Goal: Task Accomplishment & Management: Manage account settings

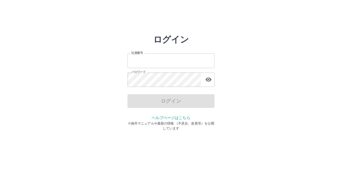
type input "*******"
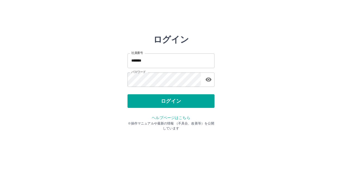
click at [147, 102] on div "ログイン" at bounding box center [170, 101] width 87 height 14
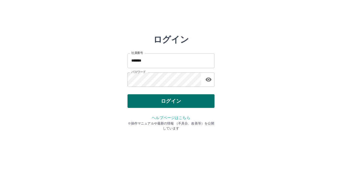
click at [146, 103] on button "ログイン" at bounding box center [170, 101] width 87 height 14
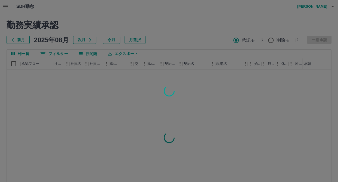
click at [22, 43] on div at bounding box center [169, 91] width 338 height 182
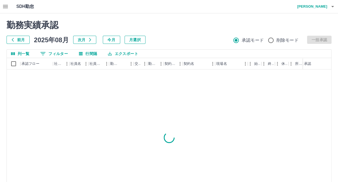
click at [26, 39] on button "前月" at bounding box center [18, 40] width 23 height 8
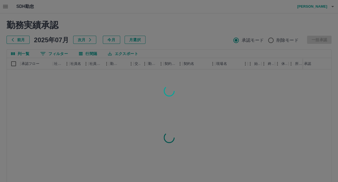
click at [52, 54] on div at bounding box center [169, 91] width 338 height 182
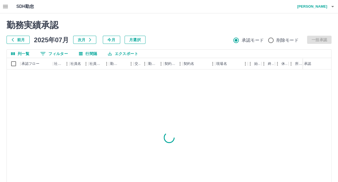
click at [50, 56] on button "0 フィルター" at bounding box center [54, 53] width 36 height 8
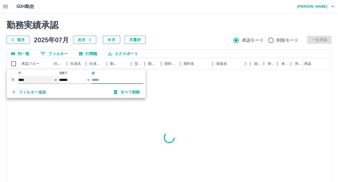
click at [48, 79] on select "**** *** **** *** *** **** ***** *** *** ** ** ** **** **** **** ** ** *** ****…" at bounding box center [38, 80] width 41 height 8
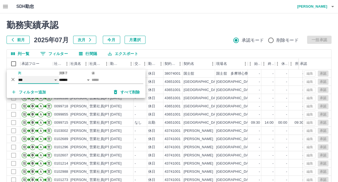
click at [18, 76] on select "**** *** **** *** *** **** ***** *** *** ** ** ** **** **** **** ** ** *** ****…" at bounding box center [38, 80] width 41 height 8
select select "**********"
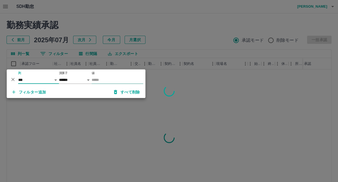
click at [97, 78] on input "値" at bounding box center [118, 80] width 52 height 8
type input "*"
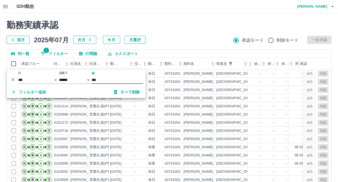
type input "***"
click at [186, 30] on div "勤務実績承認 前月 2025年07月 次月 今月 月選択 承認モード 削除モード 一括承認" at bounding box center [169, 32] width 325 height 24
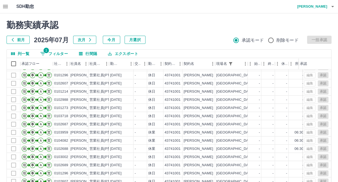
scroll to position [18, 0]
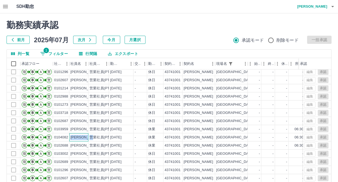
drag, startPoint x: 71, startPoint y: 136, endPoint x: 92, endPoint y: 137, distance: 20.4
click at [92, 137] on div "現 事 Ａ 営 0104082 [PERSON_NAME] 営業社員(P契約) [DATE] - 休業 43741001 [PERSON_NAME][GEOG…" at bounding box center [192, 137] width 371 height 8
drag, startPoint x: 92, startPoint y: 137, endPoint x: 56, endPoint y: 137, distance: 35.6
click at [56, 137] on div "0104082" at bounding box center [61, 137] width 14 height 5
drag, startPoint x: 54, startPoint y: 136, endPoint x: 88, endPoint y: 137, distance: 34.0
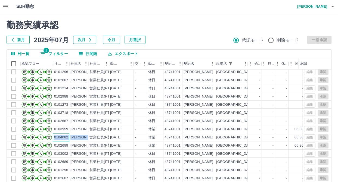
click at [88, 137] on div "現 事 Ａ 営 0104082 [PERSON_NAME] 営業社員(P契約) [DATE] - 休業 43741001 [PERSON_NAME][GEOG…" at bounding box center [192, 137] width 371 height 8
drag, startPoint x: 88, startPoint y: 137, endPoint x: 78, endPoint y: 137, distance: 10.3
copy div "0104082 [PERSON_NAME]"
click at [53, 144] on div "0102688" at bounding box center [61, 145] width 16 height 8
click at [63, 147] on div "0102688" at bounding box center [61, 145] width 16 height 8
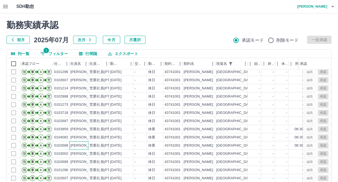
click at [75, 146] on div "[PERSON_NAME]" at bounding box center [85, 145] width 30 height 5
drag, startPoint x: 54, startPoint y: 144, endPoint x: 87, endPoint y: 145, distance: 33.4
click at [87, 145] on div "現 事 Ａ 営 0102688 [PERSON_NAME]己 営業社員(P契約) [DATE] - 休業 43741001 [PERSON_NAME][GEO…" at bounding box center [192, 145] width 371 height 8
drag, startPoint x: 87, startPoint y: 145, endPoint x: 83, endPoint y: 145, distance: 4.6
copy div "0102688 [PERSON_NAME]"
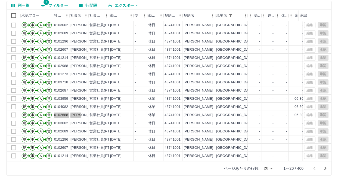
scroll to position [0, 0]
drag, startPoint x: 55, startPoint y: 99, endPoint x: 88, endPoint y: 99, distance: 33.4
click at [88, 99] on div "現 事 Ａ 営 0103959 [PERSON_NAME] 営業社員(P契約) [DATE] - 休業 43741001 [PERSON_NAME][GEOG…" at bounding box center [192, 99] width 371 height 8
drag, startPoint x: 88, startPoint y: 99, endPoint x: 80, endPoint y: 99, distance: 7.6
copy div "0103959 [PERSON_NAME]"
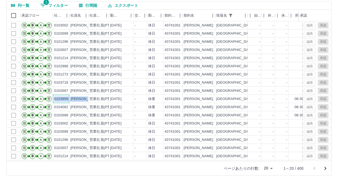
copy div "0103959 [PERSON_NAME]"
drag, startPoint x: 54, startPoint y: 106, endPoint x: 93, endPoint y: 108, distance: 39.4
click at [93, 108] on div "現 事 Ａ 営 0104082 [PERSON_NAME] 営業社員(P契約) [DATE] - 休業 43741001 [PERSON_NAME][GEOG…" at bounding box center [192, 107] width 371 height 8
drag, startPoint x: 93, startPoint y: 108, endPoint x: 82, endPoint y: 106, distance: 11.0
copy div "0104082 [PERSON_NAME] 営"
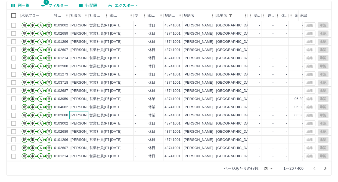
click at [83, 117] on div "[PERSON_NAME]" at bounding box center [85, 115] width 30 height 5
click at [84, 117] on div "[PERSON_NAME]" at bounding box center [85, 115] width 30 height 5
click at [85, 110] on div "[PERSON_NAME]" at bounding box center [78, 107] width 19 height 8
click at [55, 97] on div "0103959" at bounding box center [61, 98] width 14 height 5
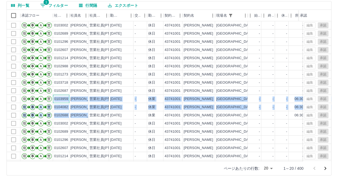
drag, startPoint x: 54, startPoint y: 98, endPoint x: 90, endPoint y: 112, distance: 38.5
click at [90, 112] on div "現 事 Ａ 営 0103002 [PERSON_NAME] 営業社員(PT契約) [DATE] - 休日 43741001 [PERSON_NAME][GEO…" at bounding box center [192, 102] width 371 height 163
drag, startPoint x: 90, startPoint y: 112, endPoint x: 83, endPoint y: 114, distance: 7.7
copy div "0103959 [PERSON_NAME] 営業社員(P契約) [DATE] - 休業 43741001 [PERSON_NAME][GEOGRAPHIC_D…"
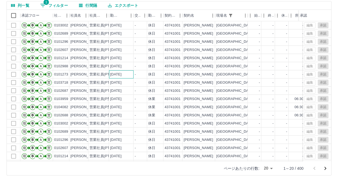
click at [116, 72] on div "[DATE]" at bounding box center [115, 74] width 11 height 5
